Goal: Information Seeking & Learning: Learn about a topic

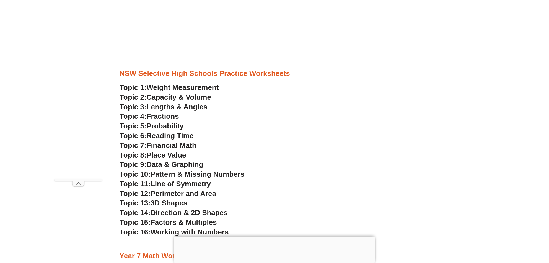
scroll to position [1376, 0]
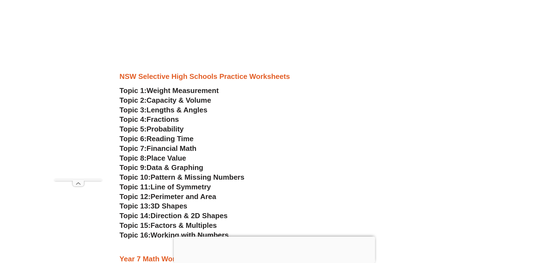
click at [198, 195] on span "Perimeter and Area" at bounding box center [183, 196] width 66 height 8
click at [205, 109] on span "Lengths & Angles" at bounding box center [177, 110] width 61 height 8
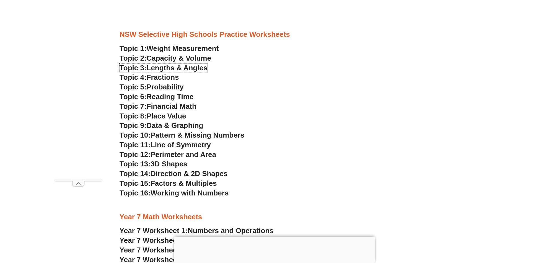
scroll to position [1419, 0]
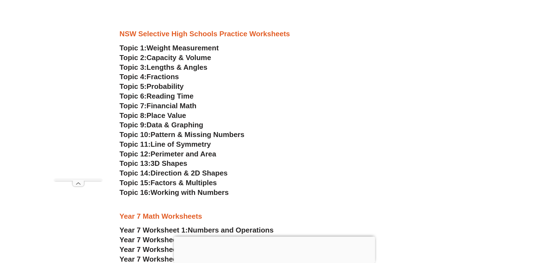
click at [181, 155] on span "Perimeter and Area" at bounding box center [183, 154] width 66 height 8
click at [216, 47] on span "Weight Measurement" at bounding box center [183, 48] width 72 height 8
click at [181, 59] on span "Capacity & Volume" at bounding box center [179, 57] width 64 height 8
click at [163, 63] on span "Lengths & Angles" at bounding box center [177, 67] width 61 height 8
click at [168, 134] on span "Pattern & Missing Numbers" at bounding box center [197, 134] width 94 height 8
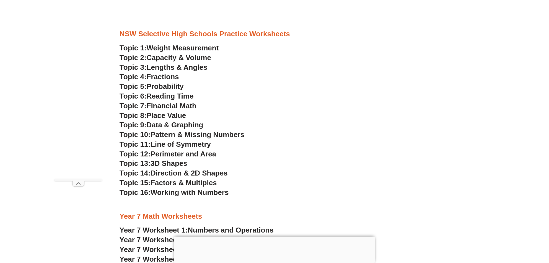
click at [165, 145] on span "Line of Symmetry" at bounding box center [180, 144] width 60 height 8
click at [188, 154] on span "Perimeter and Area" at bounding box center [183, 154] width 66 height 8
click at [178, 161] on span "3D Shapes" at bounding box center [168, 163] width 37 height 8
click at [206, 170] on span "Direction & 2D Shapes" at bounding box center [188, 173] width 77 height 8
click at [178, 182] on span "Factors & Multiples" at bounding box center [183, 182] width 66 height 8
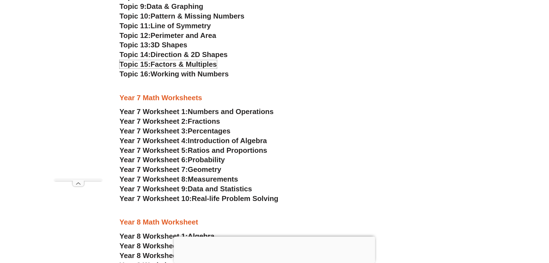
scroll to position [1538, 0]
click at [199, 166] on span "Geometry" at bounding box center [204, 169] width 33 height 8
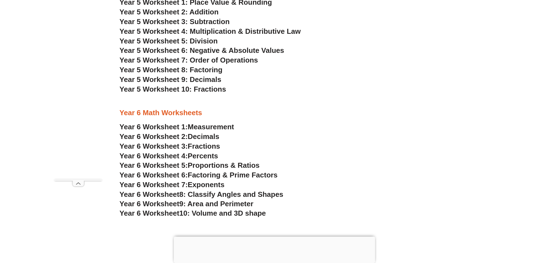
scroll to position [1138, 0]
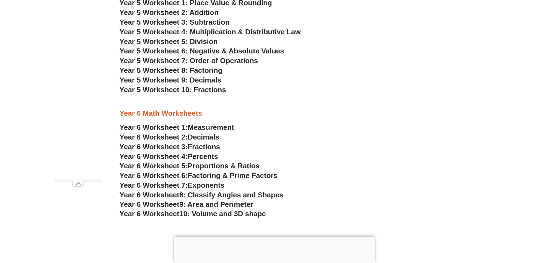
click at [232, 200] on span "9: Area and Perimeter" at bounding box center [216, 204] width 74 height 8
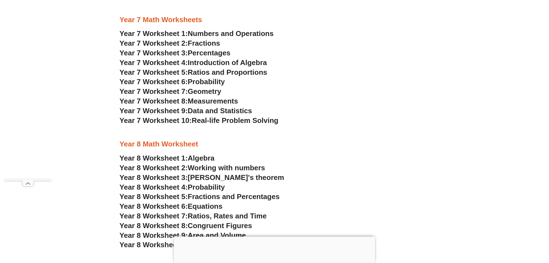
scroll to position [1616, 0]
